Goal: Task Accomplishment & Management: Use online tool/utility

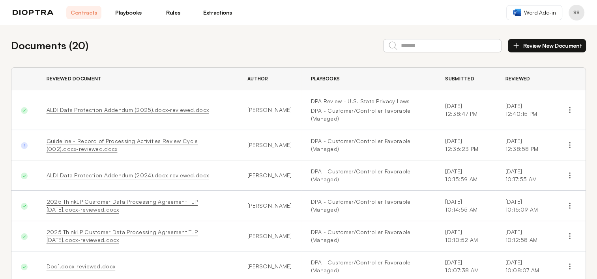
click at [549, 44] on button "Review New Document" at bounding box center [547, 45] width 78 height 13
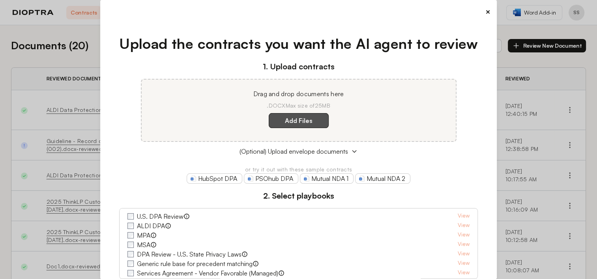
click at [300, 119] on label "Add Files" at bounding box center [299, 120] width 60 height 15
click at [0, 0] on here "Add Files" at bounding box center [0, 0] width 0 height 0
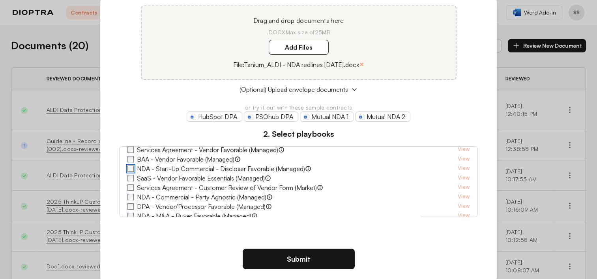
scroll to position [97, 0]
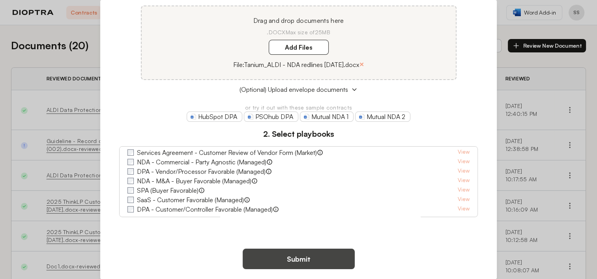
click at [288, 258] on button "Submit" at bounding box center [299, 259] width 112 height 21
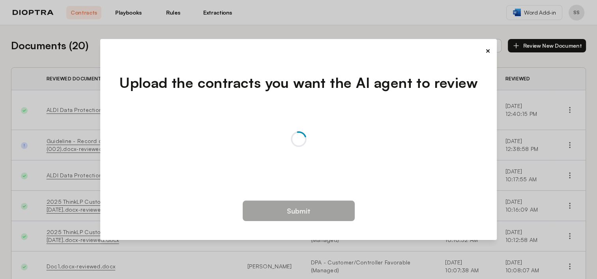
scroll to position [0, 0]
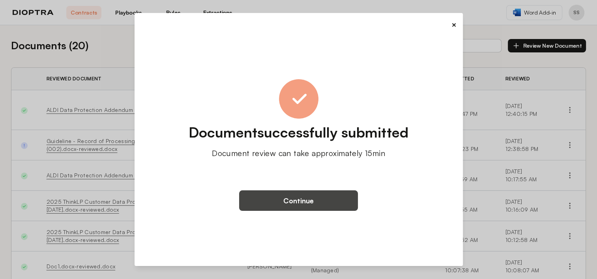
click at [297, 203] on button "Continue" at bounding box center [298, 200] width 119 height 21
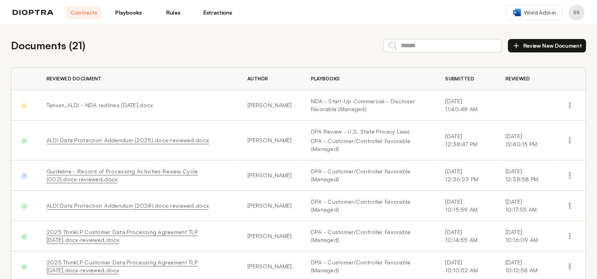
click at [132, 14] on link "Playbooks" at bounding box center [128, 12] width 35 height 13
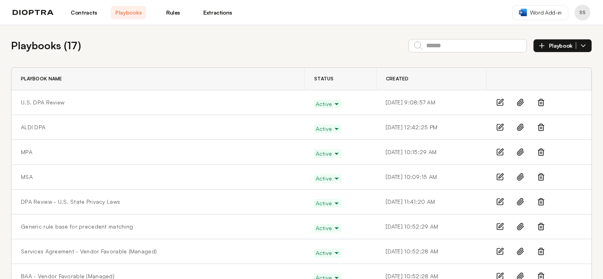
click at [85, 13] on link "Contracts" at bounding box center [83, 12] width 35 height 13
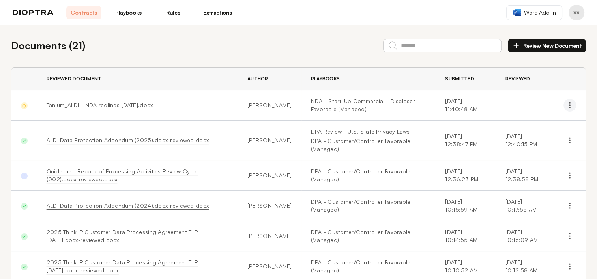
click at [565, 105] on icon "button" at bounding box center [569, 105] width 8 height 8
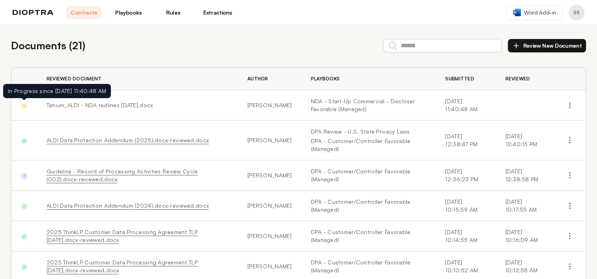
click at [24, 106] on img at bounding box center [24, 106] width 7 height 7
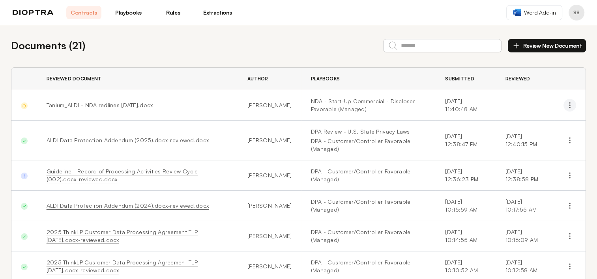
click at [565, 107] on icon "button" at bounding box center [569, 105] width 8 height 8
click at [526, 137] on button "Delete" at bounding box center [535, 138] width 72 height 14
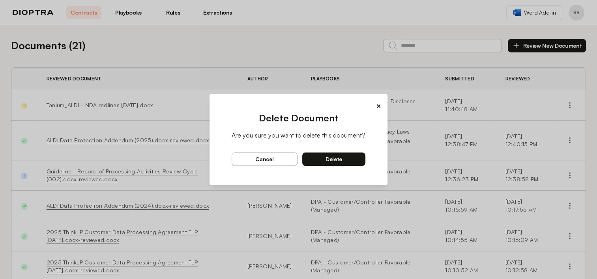
click at [326, 159] on span "delete" at bounding box center [333, 159] width 17 height 7
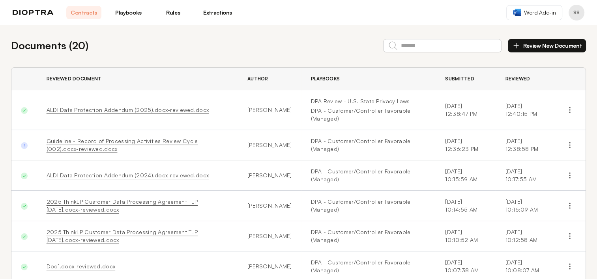
click at [545, 48] on button "Review New Document" at bounding box center [547, 45] width 78 height 13
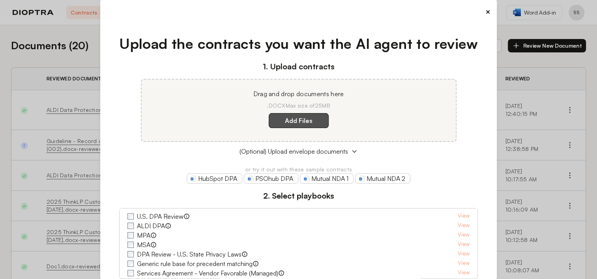
click at [309, 117] on label "Add Files" at bounding box center [299, 120] width 60 height 15
click at [0, 0] on here "Add Files" at bounding box center [0, 0] width 0 height 0
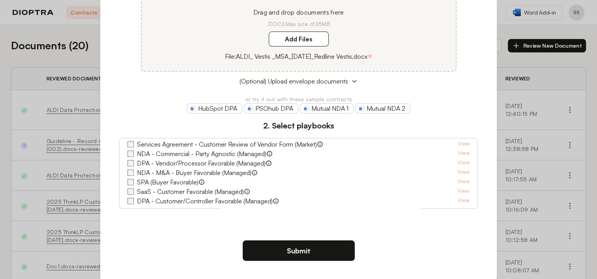
scroll to position [81, 0]
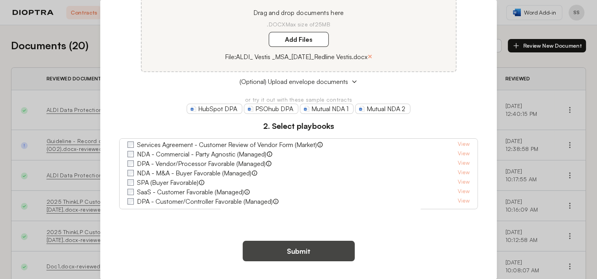
click at [328, 253] on button "Submit" at bounding box center [299, 251] width 112 height 21
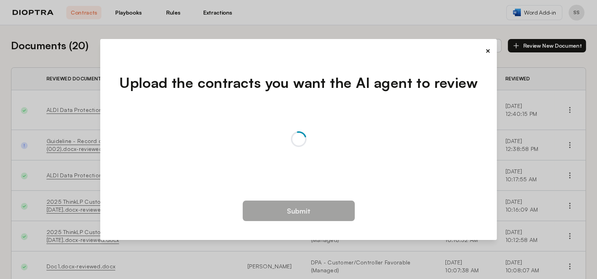
scroll to position [0, 0]
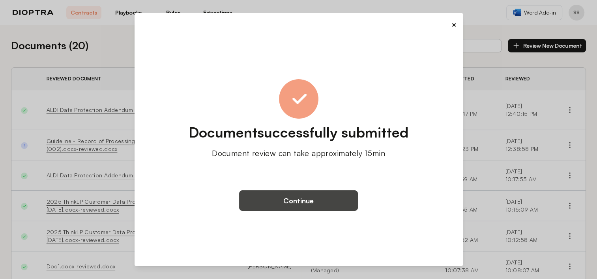
click at [308, 200] on button "Continue" at bounding box center [298, 200] width 119 height 21
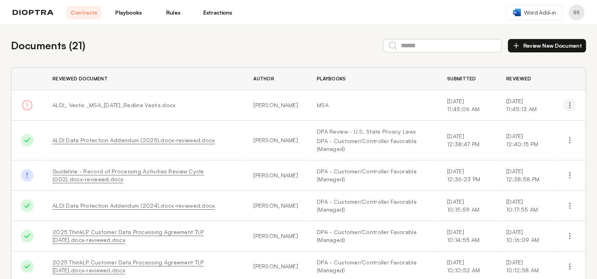
click at [569, 107] on circle "button" at bounding box center [569, 107] width 1 height 1
click at [527, 137] on button "Delete" at bounding box center [535, 138] width 72 height 14
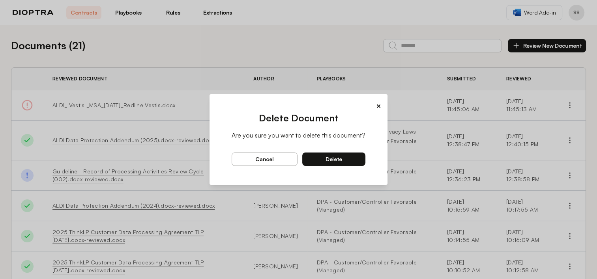
click at [335, 164] on button "delete" at bounding box center [333, 159] width 63 height 13
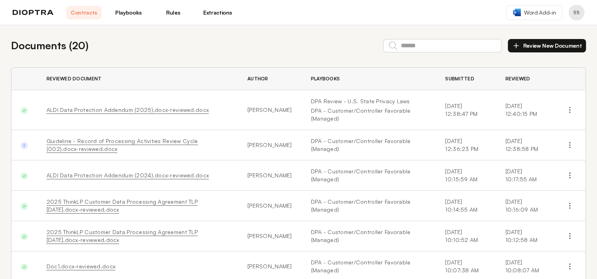
click at [539, 48] on button "Review New Document" at bounding box center [547, 45] width 78 height 13
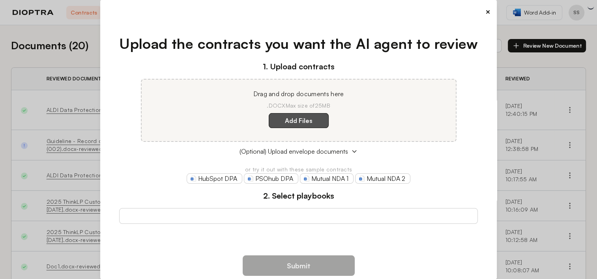
click at [283, 118] on label "Add Files" at bounding box center [299, 120] width 60 height 15
click at [0, 0] on here "Add Files" at bounding box center [0, 0] width 0 height 0
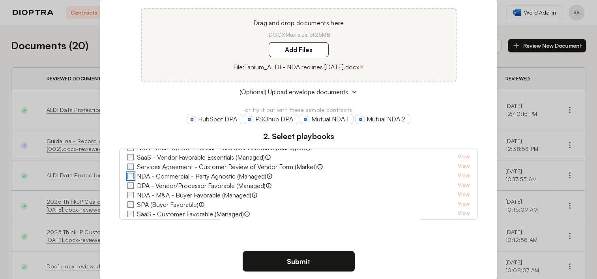
scroll to position [72, 0]
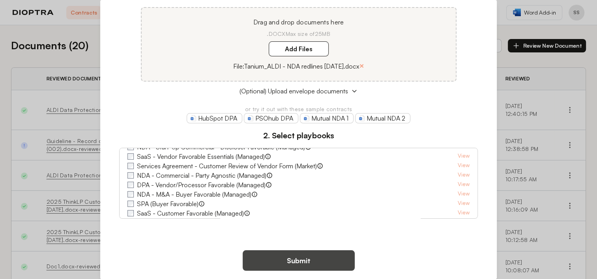
click at [314, 261] on button "Submit" at bounding box center [299, 260] width 112 height 21
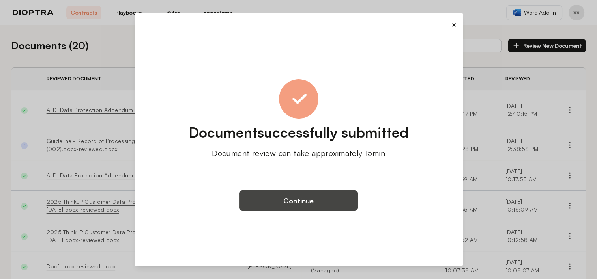
click at [293, 202] on button "Continue" at bounding box center [298, 200] width 119 height 21
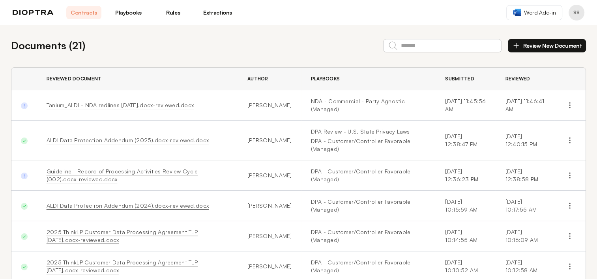
click at [106, 105] on link "Tanium_ALDI - NDA redlines [DATE].docx-reviewed.docx" at bounding box center [120, 105] width 147 height 7
